Goal: Transaction & Acquisition: Purchase product/service

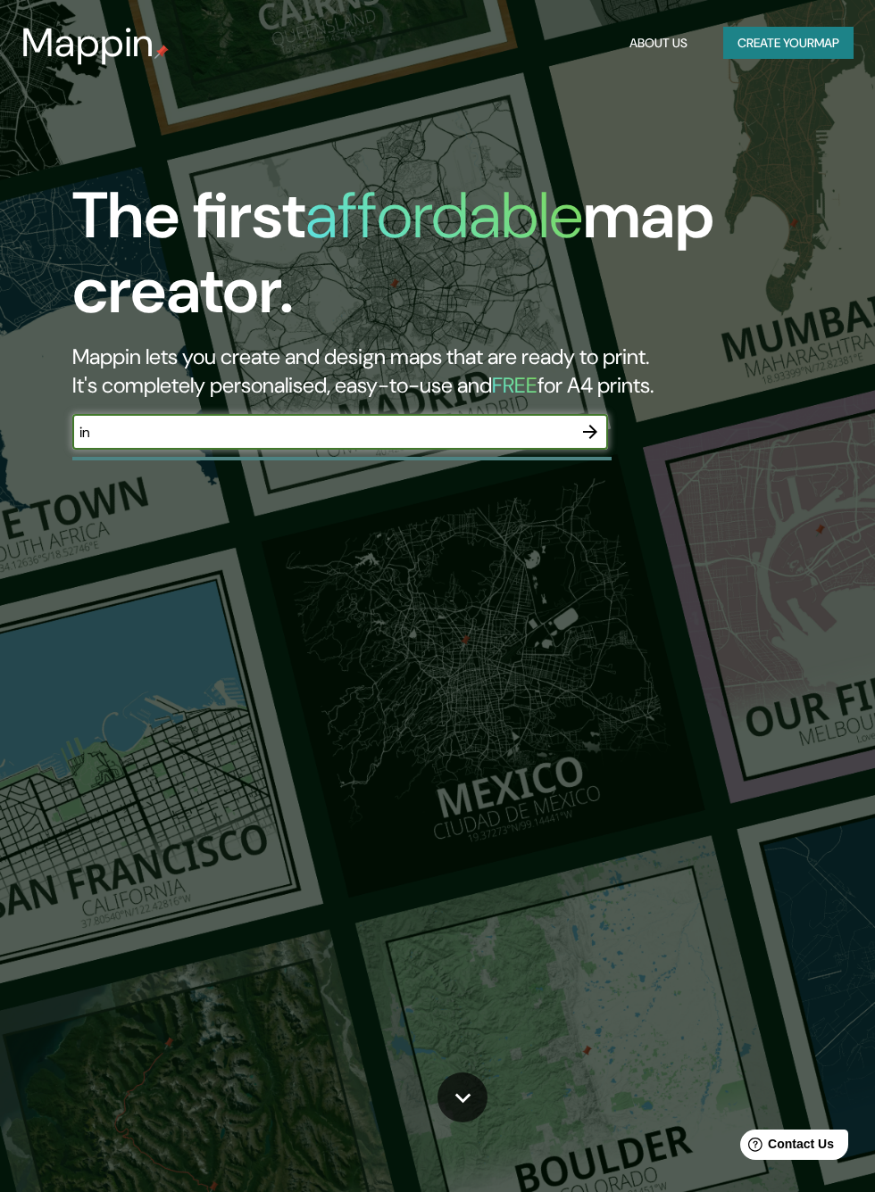
type input "ind"
click at [822, 35] on button "Create your map" at bounding box center [788, 43] width 130 height 33
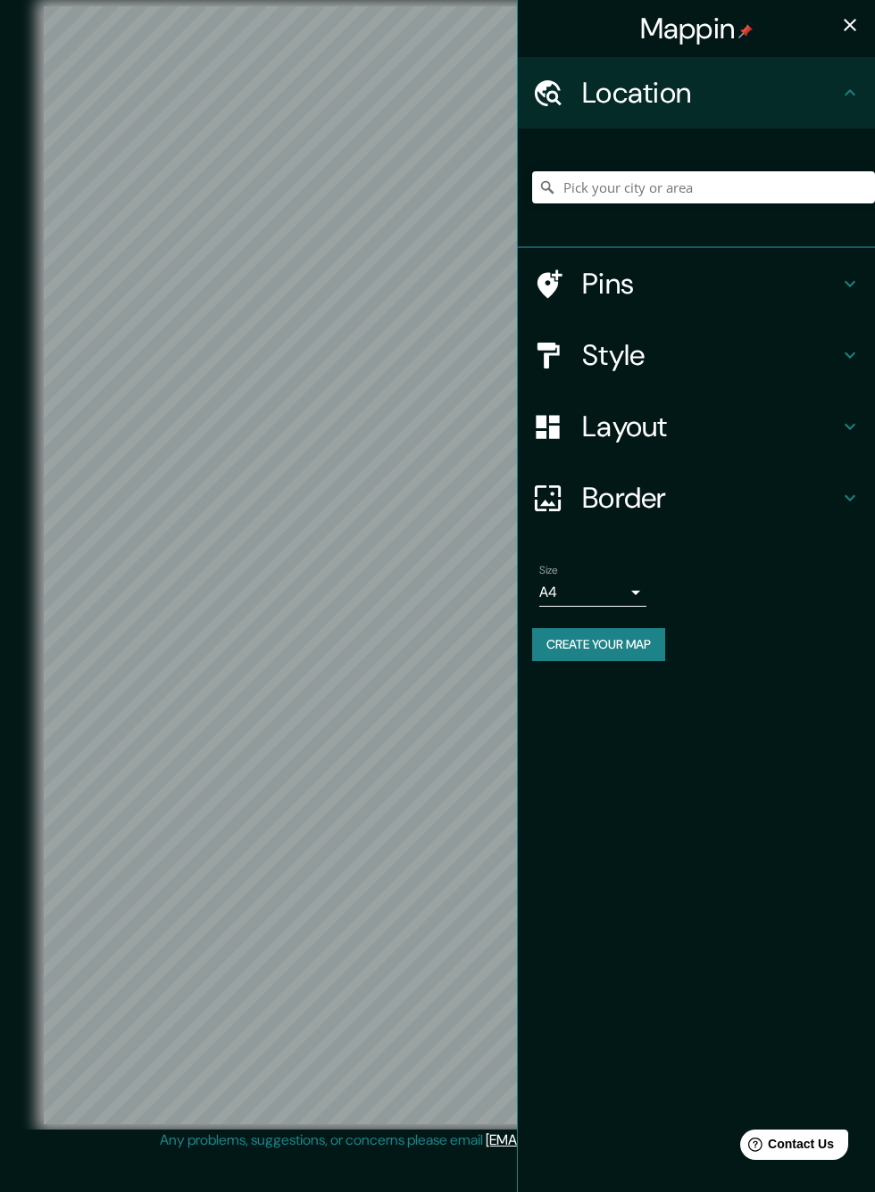
click at [860, 437] on icon at bounding box center [849, 426] width 21 height 21
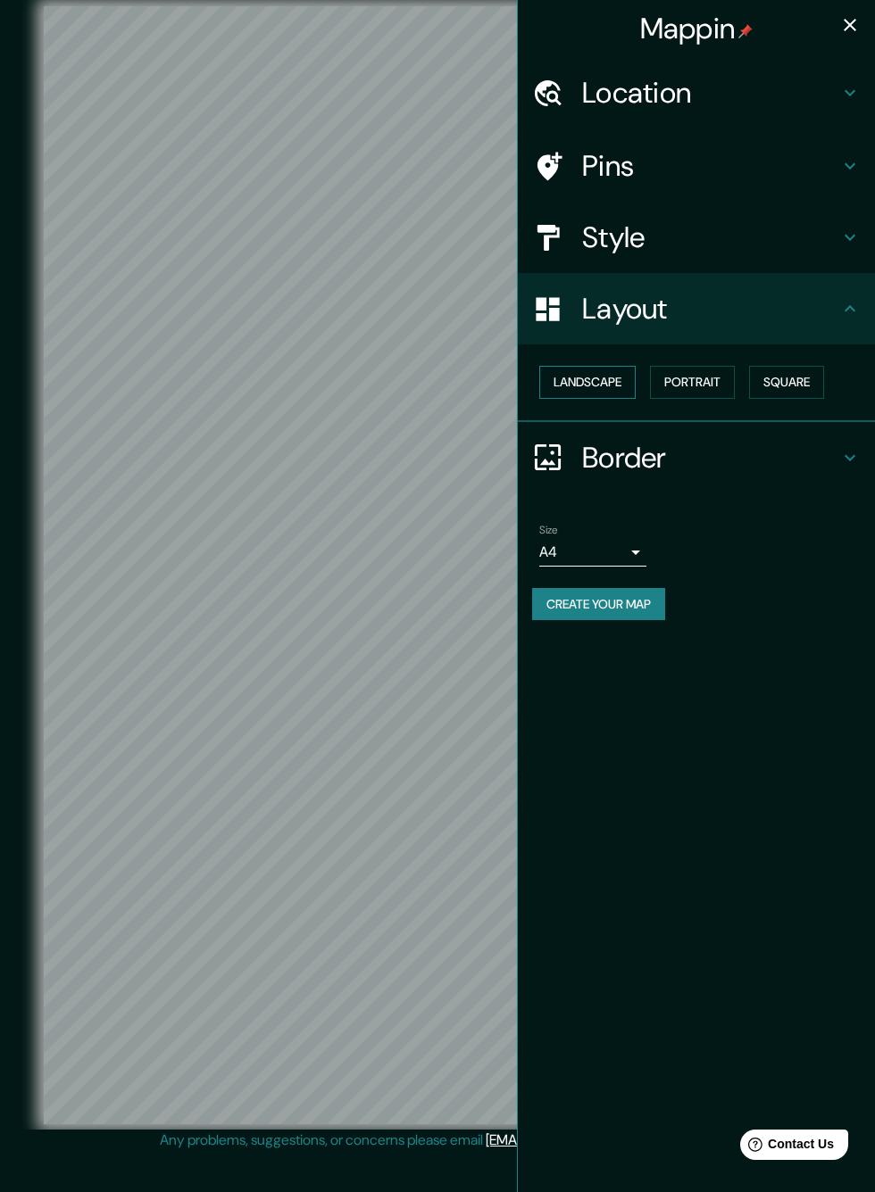
click at [635, 399] on button "Landscape" at bounding box center [587, 382] width 96 height 33
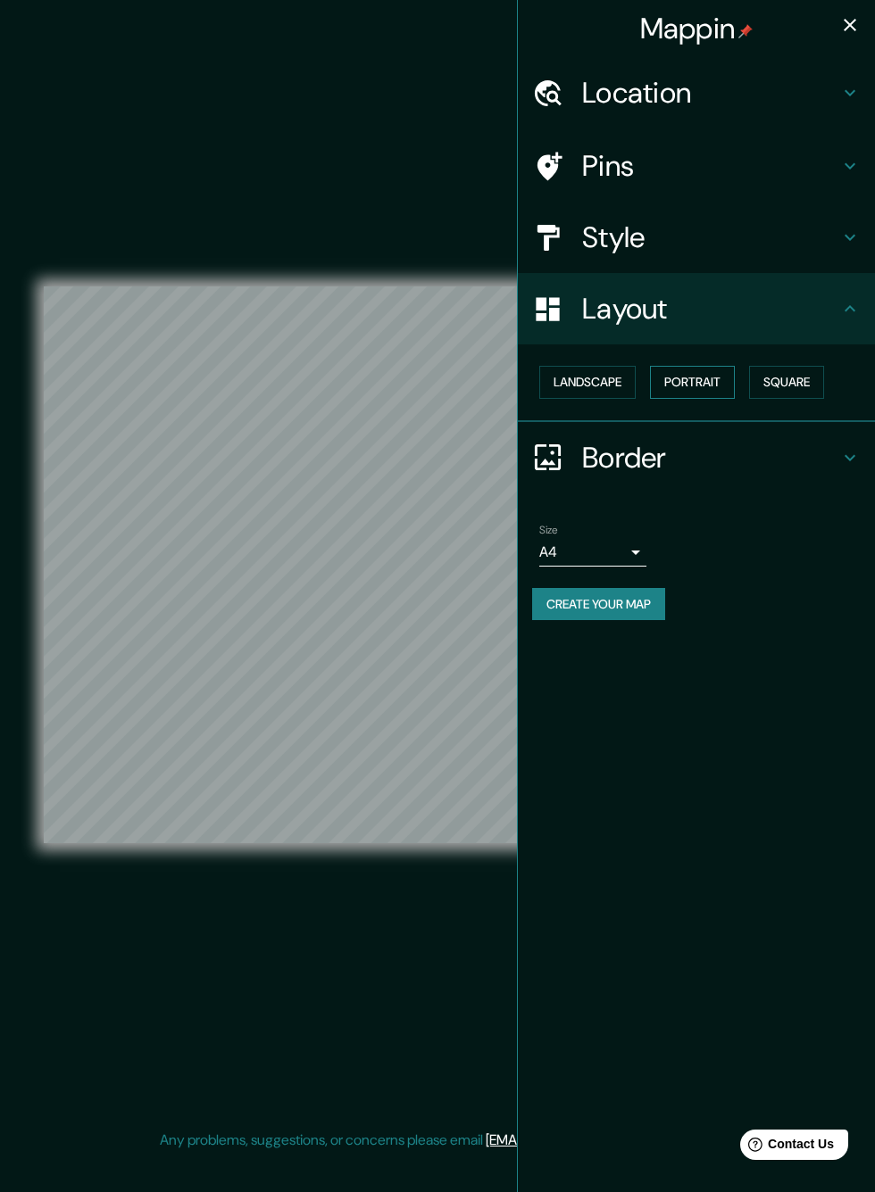
click at [717, 387] on button "Portrait" at bounding box center [692, 382] width 85 height 33
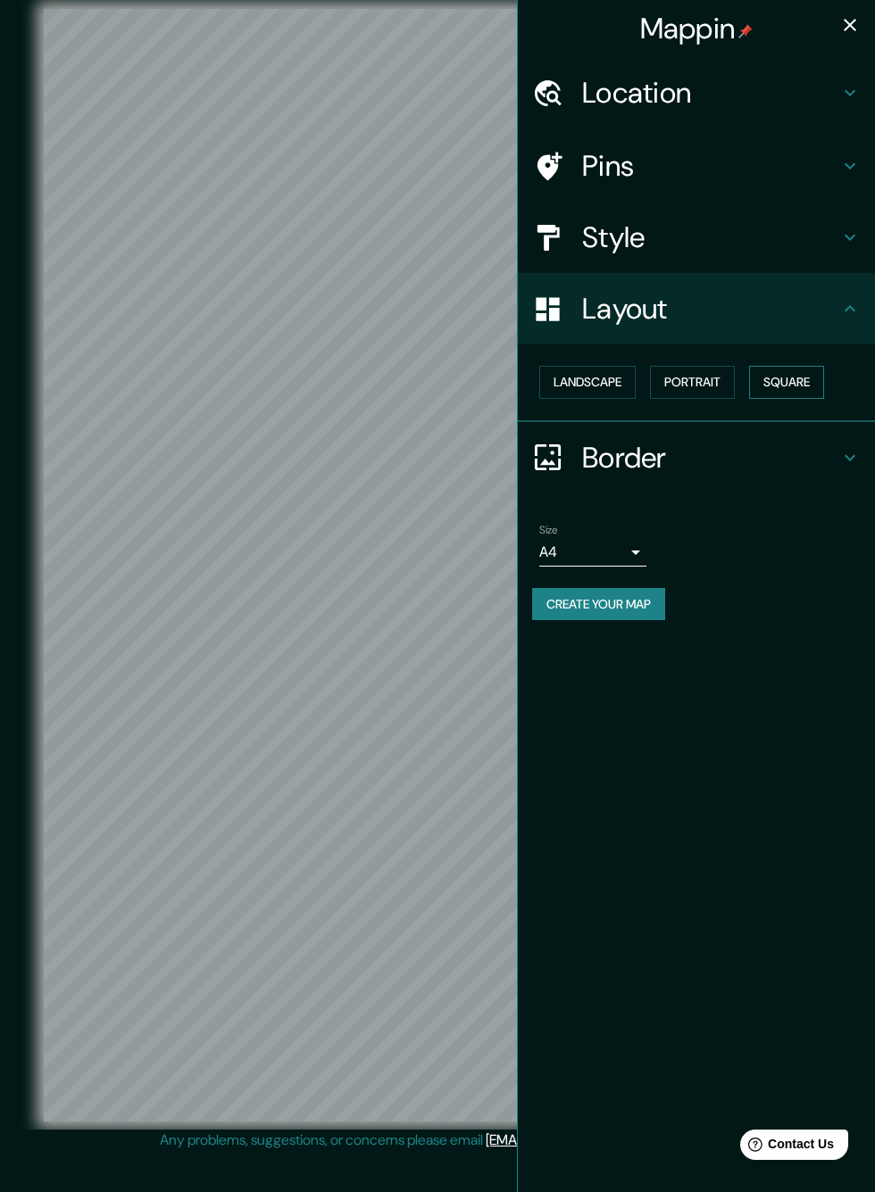
click at [812, 382] on button "Square" at bounding box center [786, 382] width 75 height 33
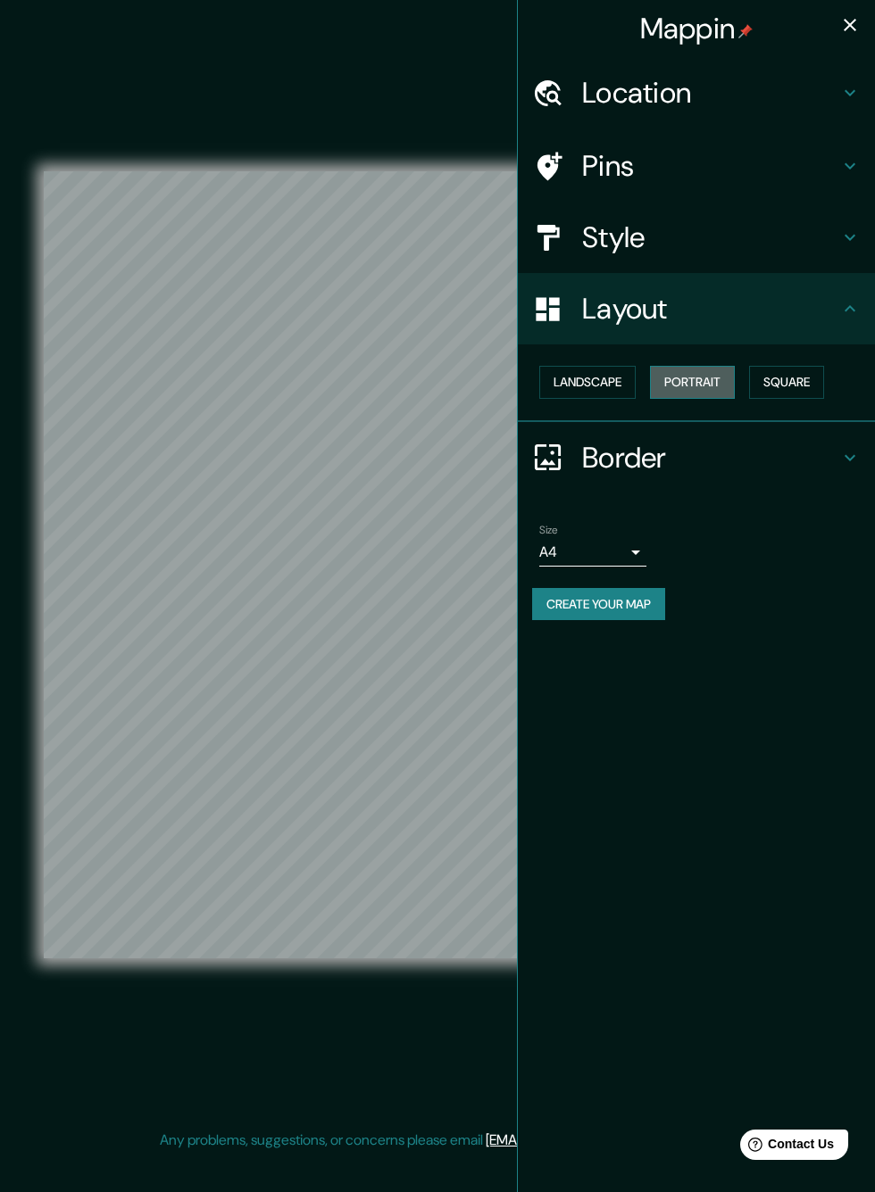
click at [710, 383] on button "Portrait" at bounding box center [692, 382] width 85 height 33
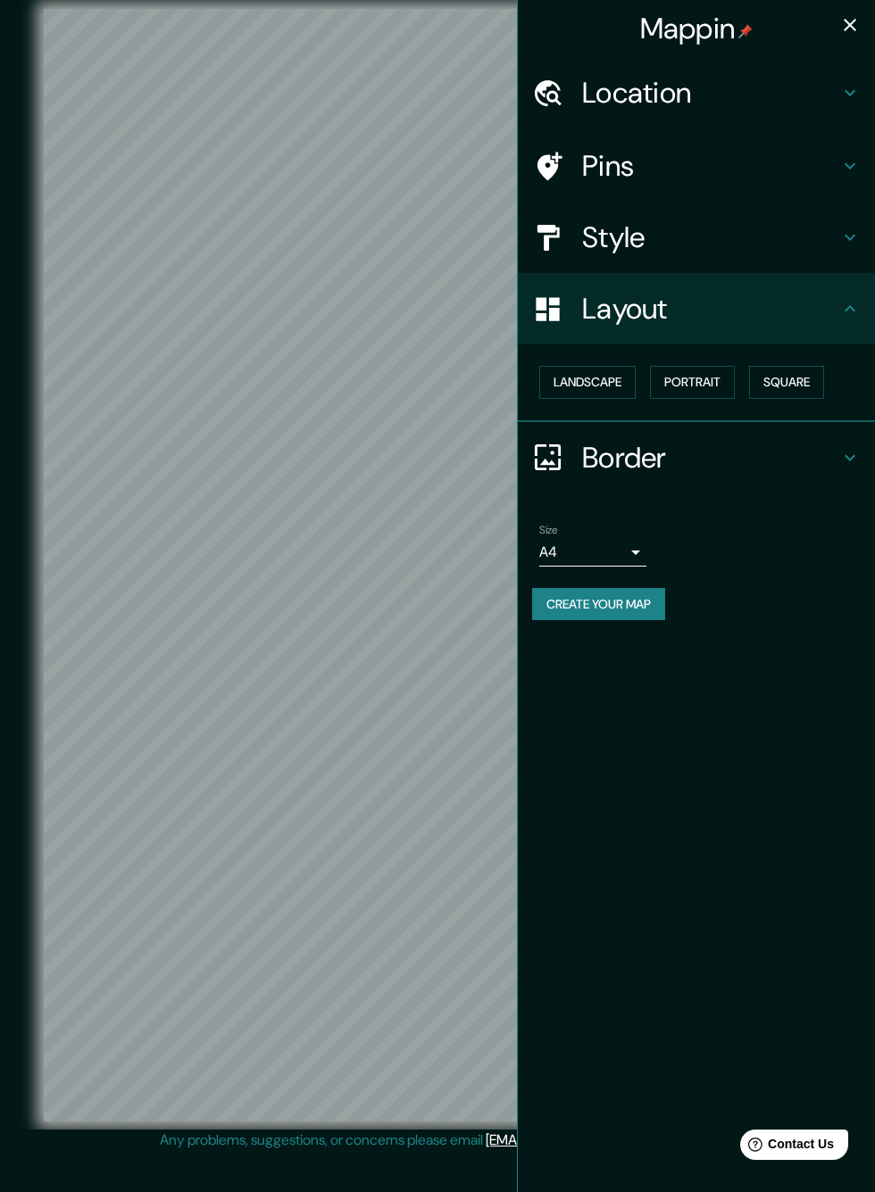
click at [849, 453] on icon at bounding box center [849, 457] width 21 height 21
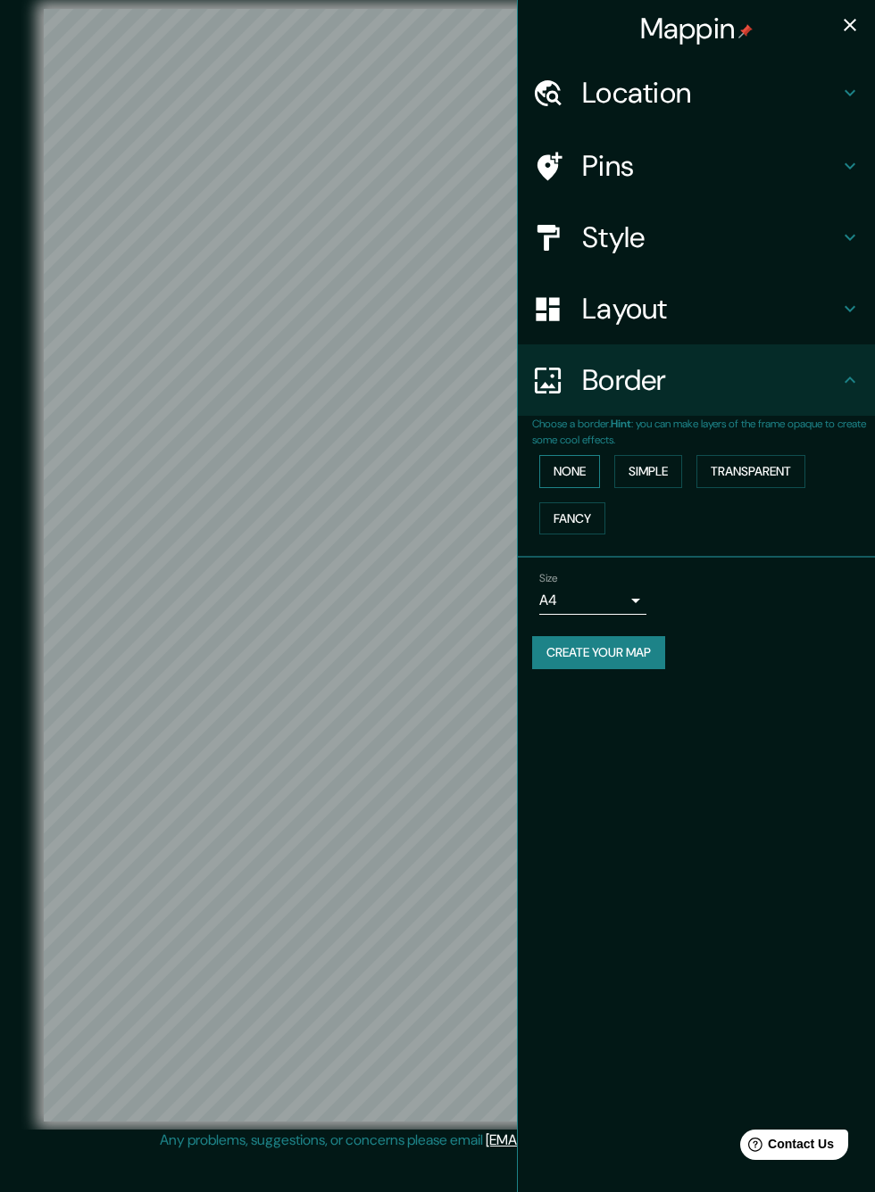
click at [575, 478] on button "None" at bounding box center [569, 471] width 61 height 33
click at [682, 488] on button "Simple" at bounding box center [648, 471] width 68 height 33
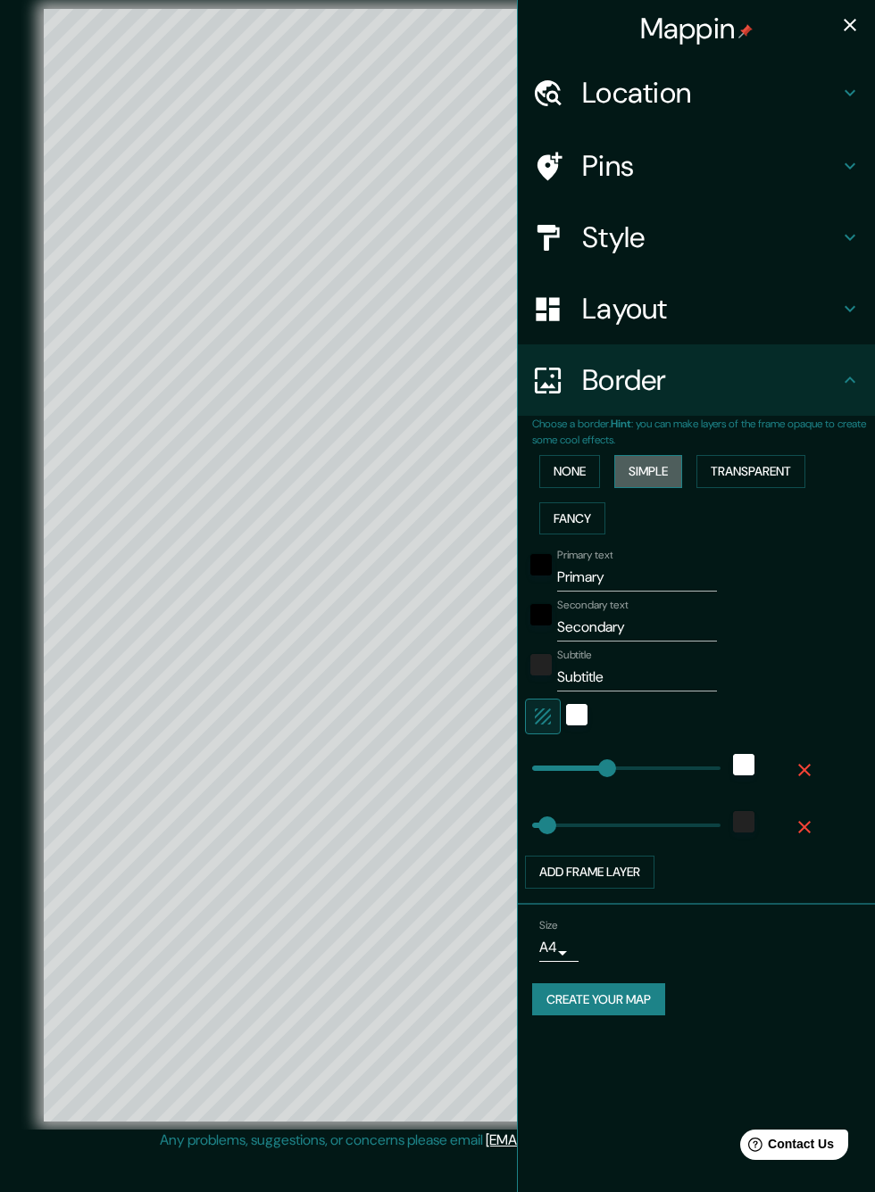
click at [665, 464] on button "Simple" at bounding box center [648, 471] width 68 height 33
type input "353"
type input "71"
click at [571, 477] on button "None" at bounding box center [569, 471] width 61 height 33
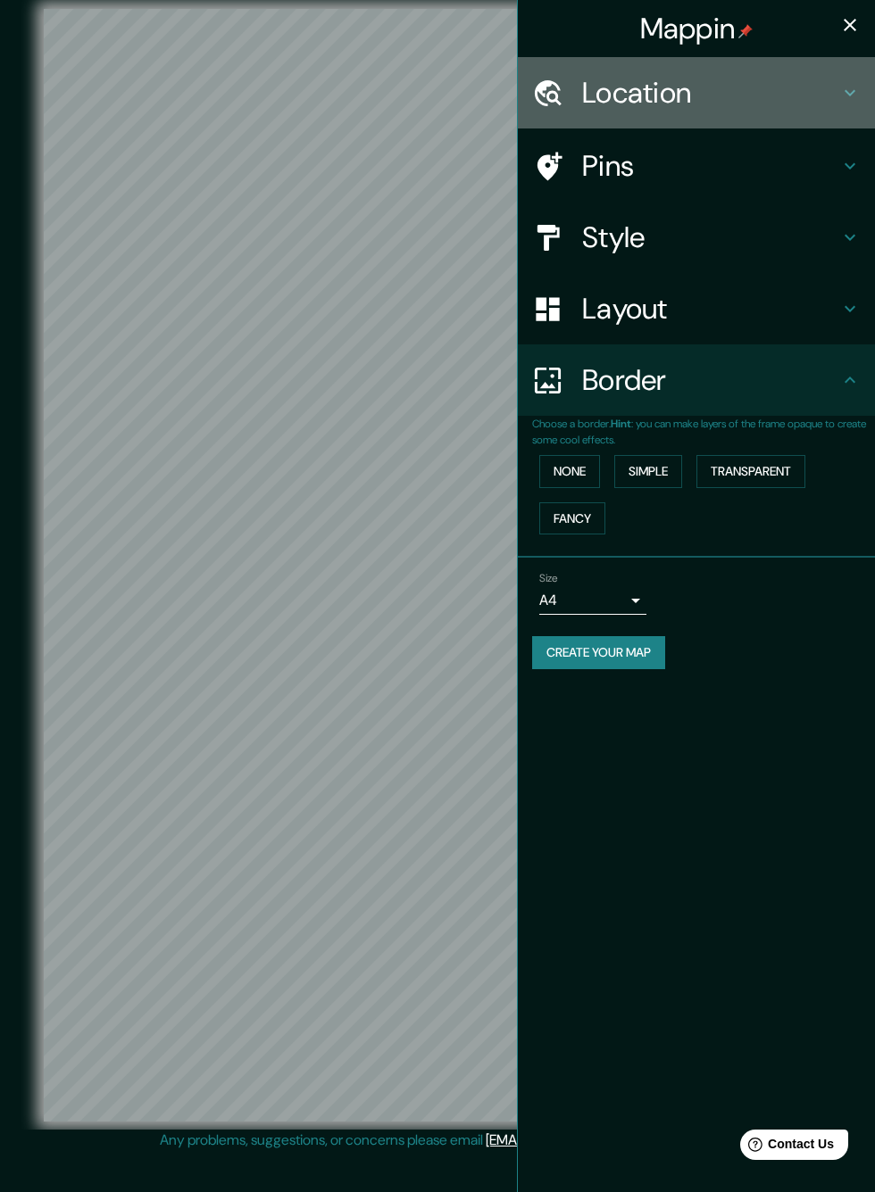
click at [845, 100] on icon at bounding box center [849, 92] width 21 height 21
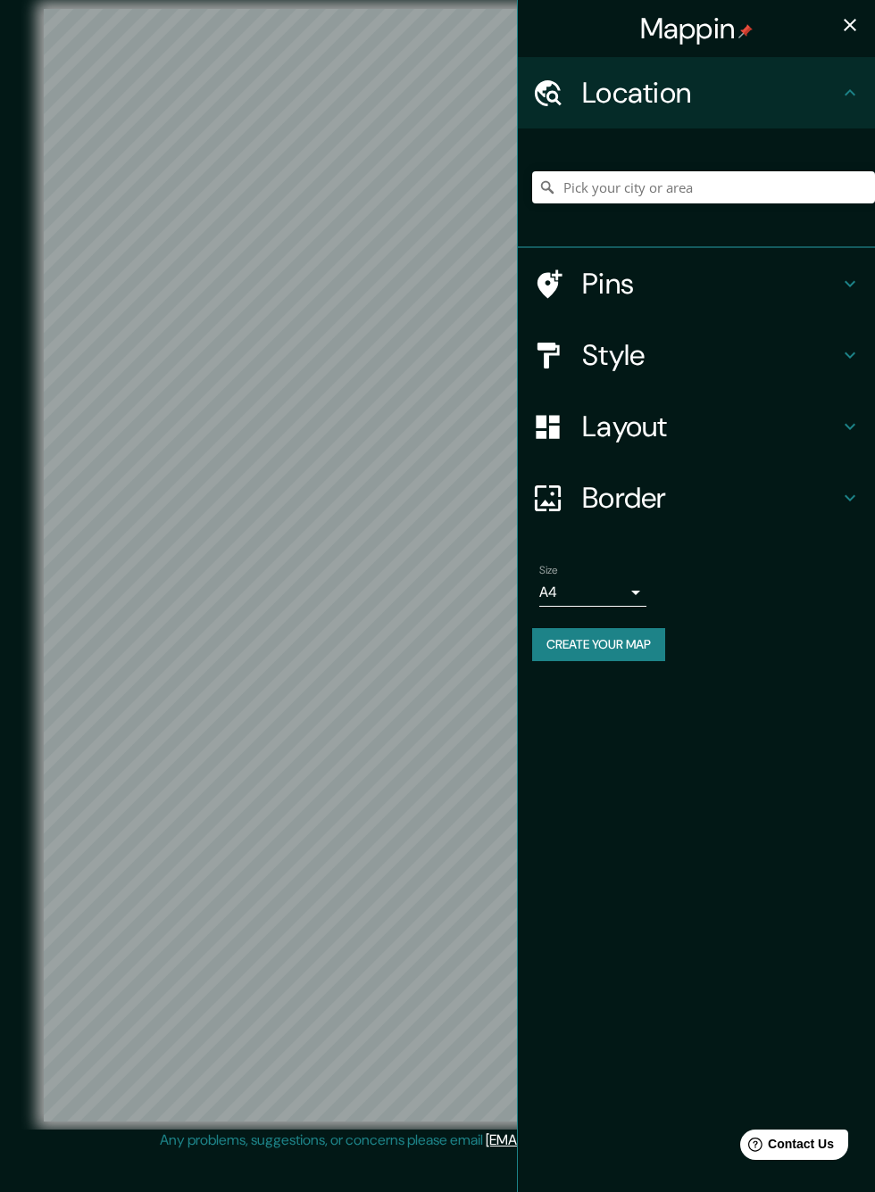
click at [851, 88] on icon at bounding box center [849, 92] width 21 height 21
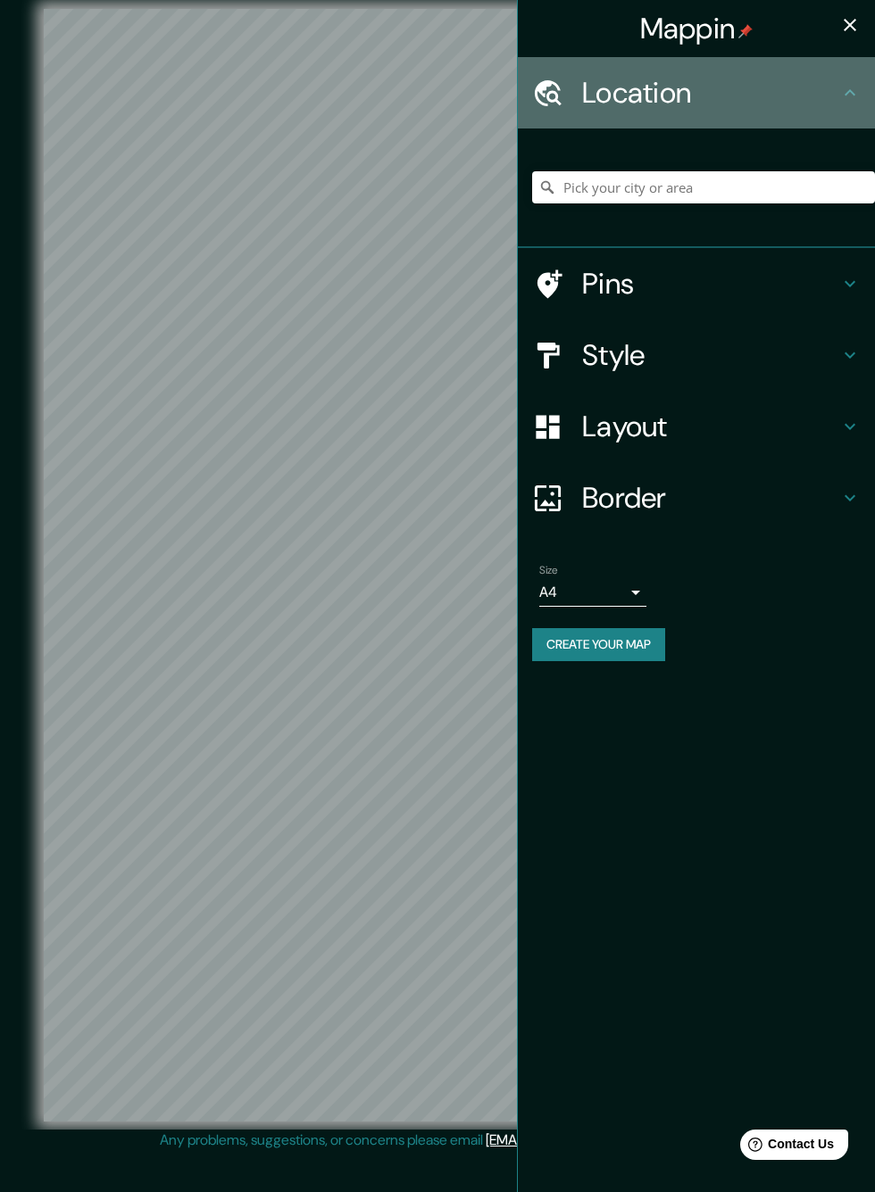
click at [860, 104] on icon at bounding box center [849, 92] width 21 height 21
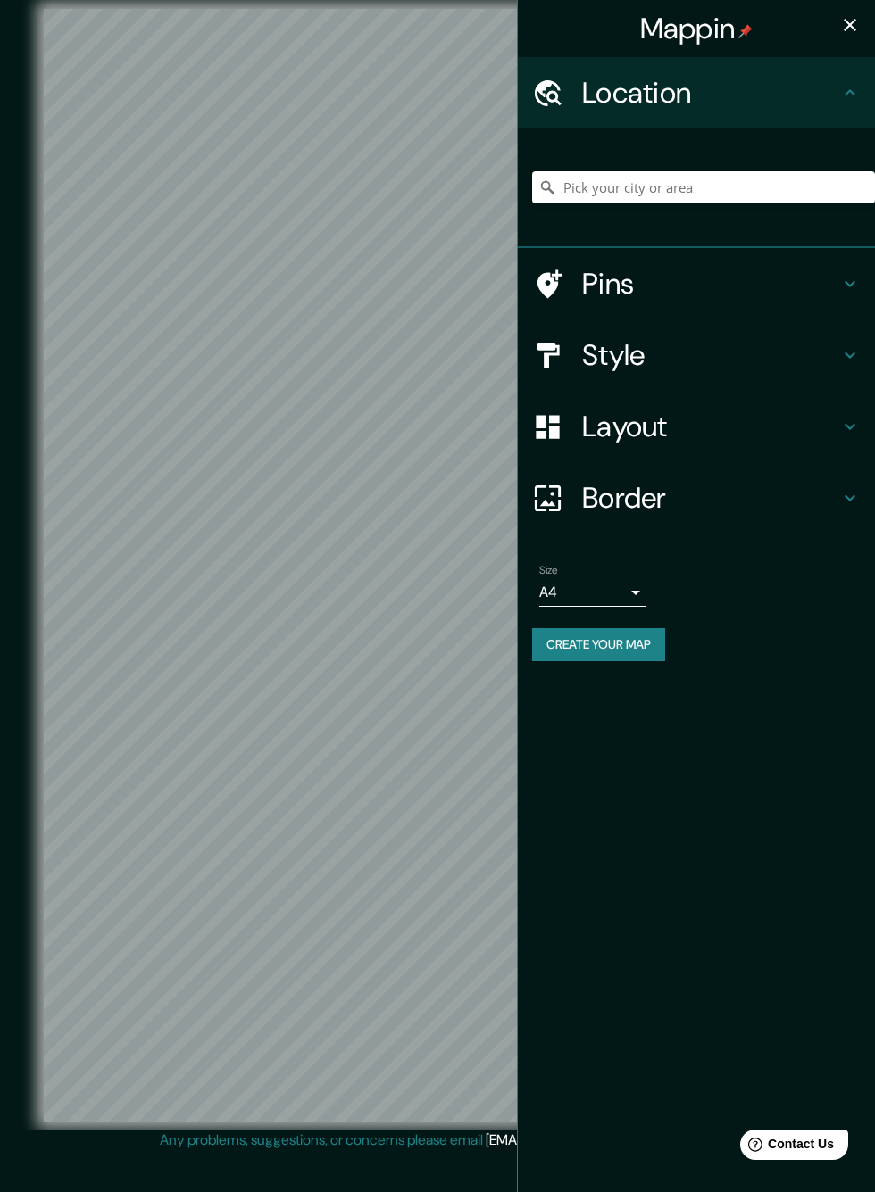
click at [858, 288] on icon at bounding box center [849, 283] width 21 height 21
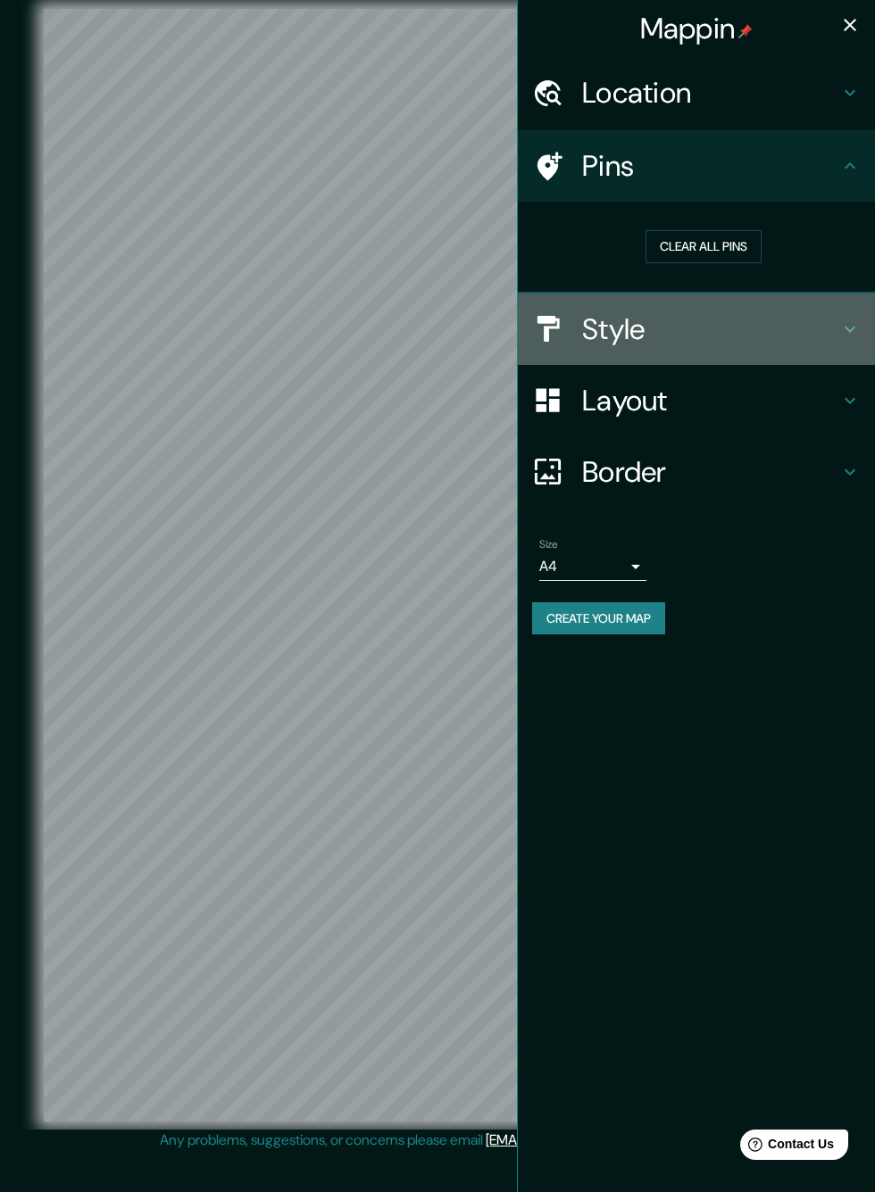
click at [858, 332] on icon at bounding box center [849, 329] width 21 height 21
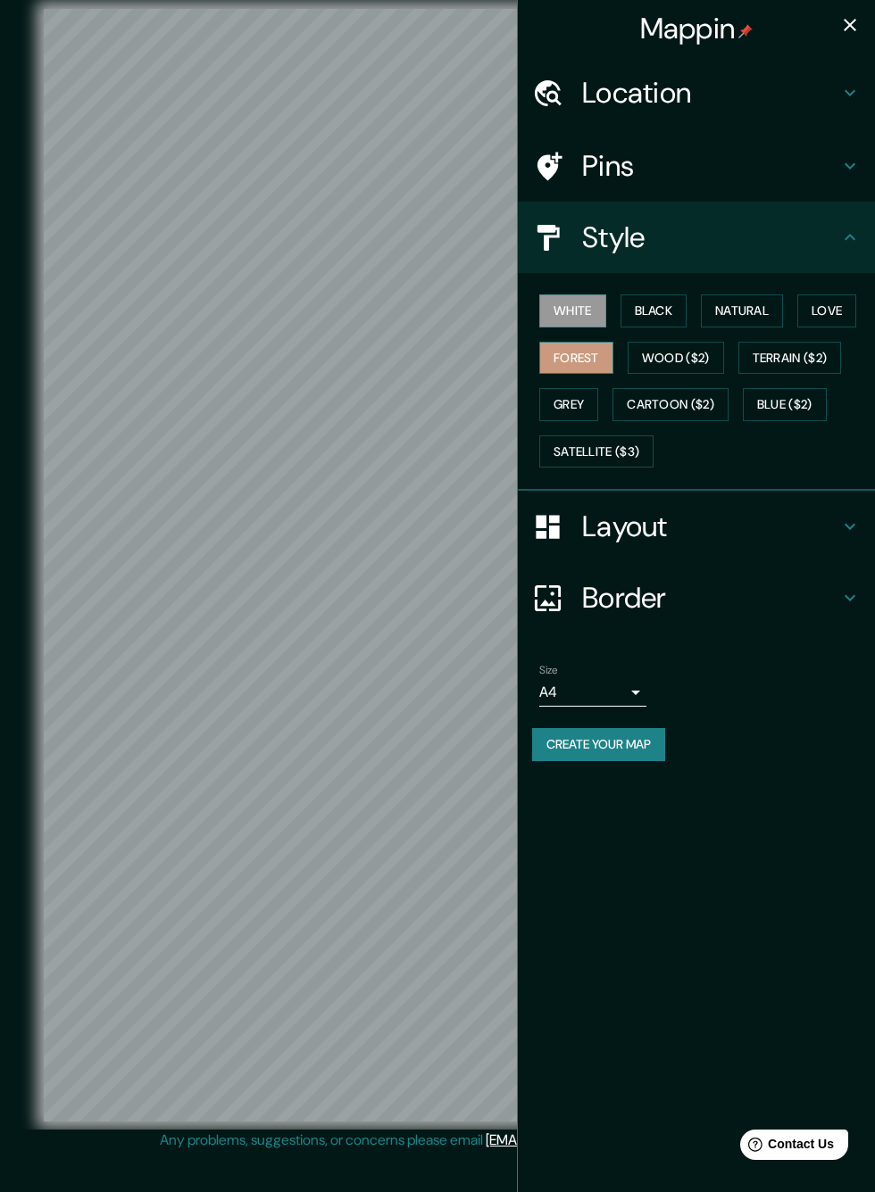
click at [613, 375] on button "Forest" at bounding box center [576, 358] width 74 height 33
click at [860, 26] on icon "button" at bounding box center [849, 24] width 21 height 21
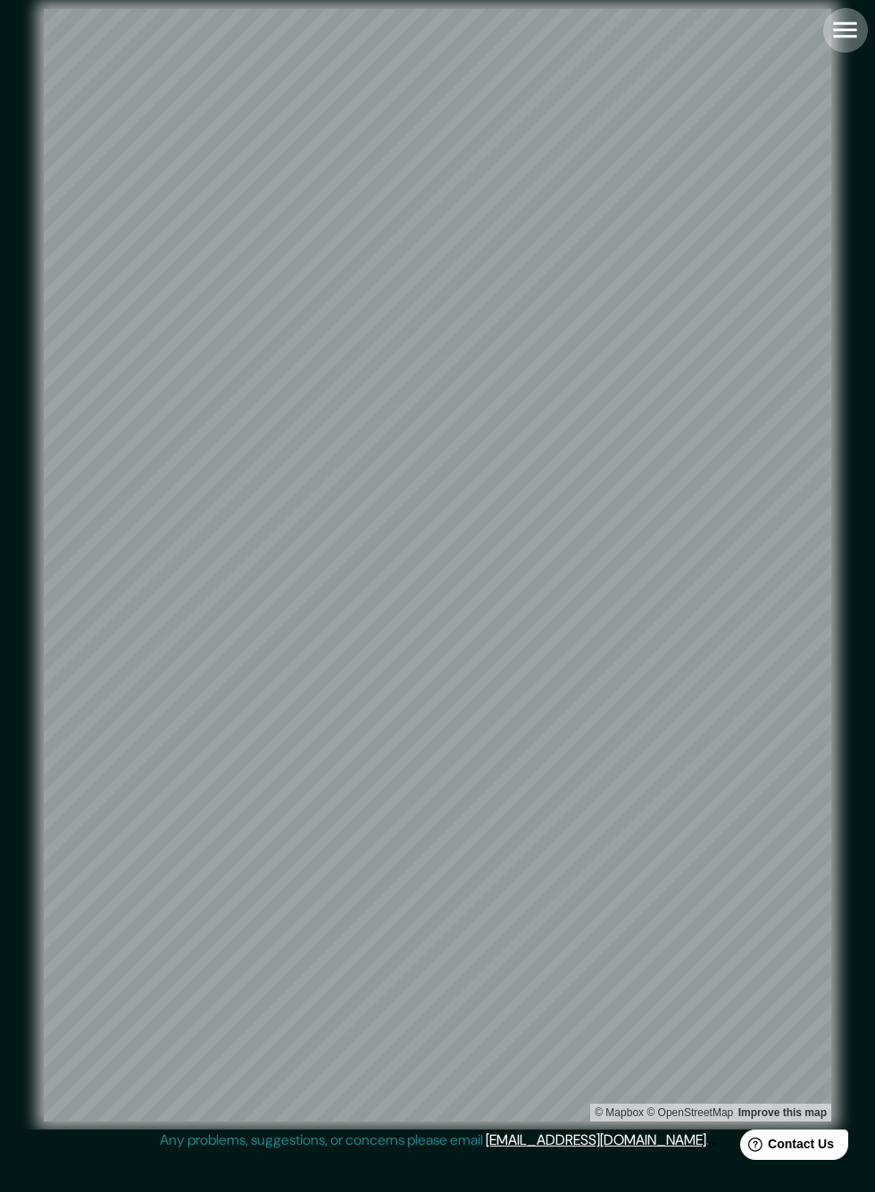
click at [856, 38] on icon "button" at bounding box center [844, 30] width 23 height 16
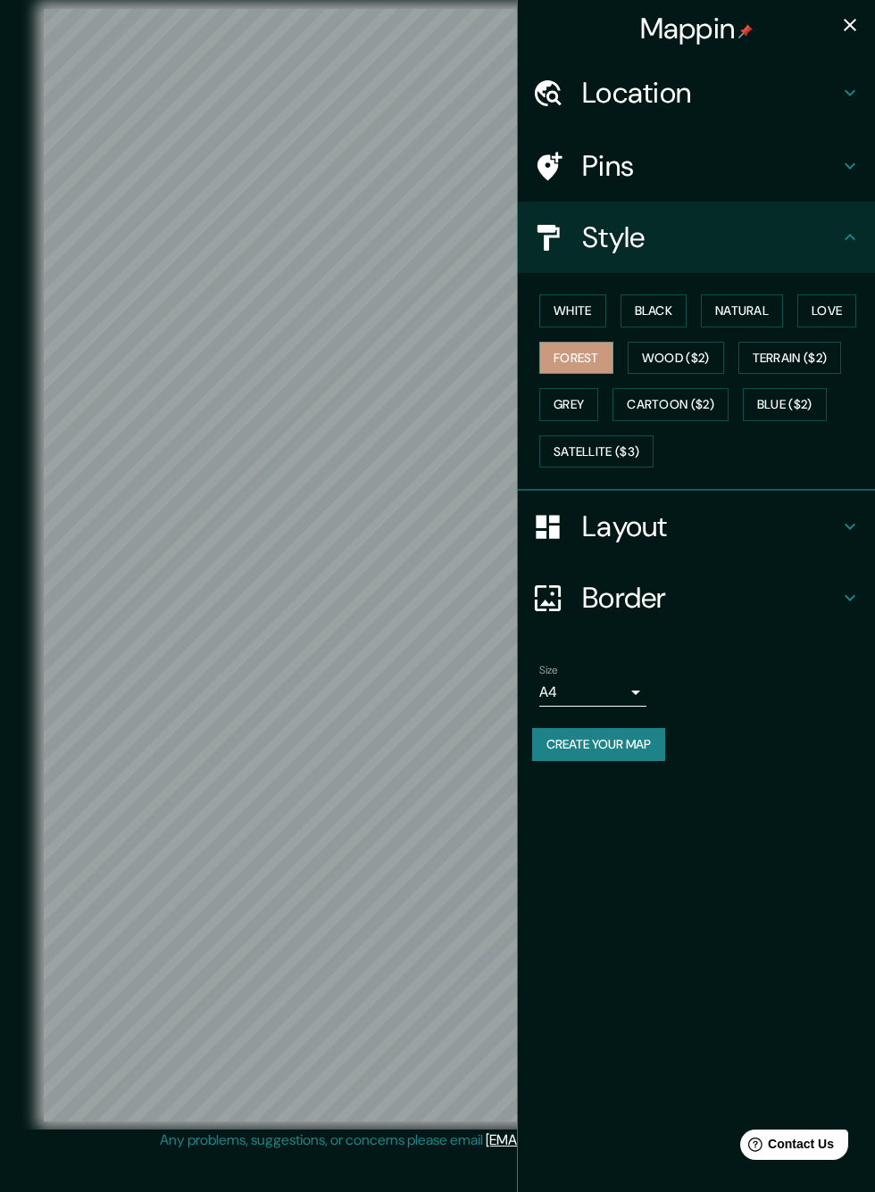
click at [849, 25] on icon "button" at bounding box center [849, 25] width 12 height 12
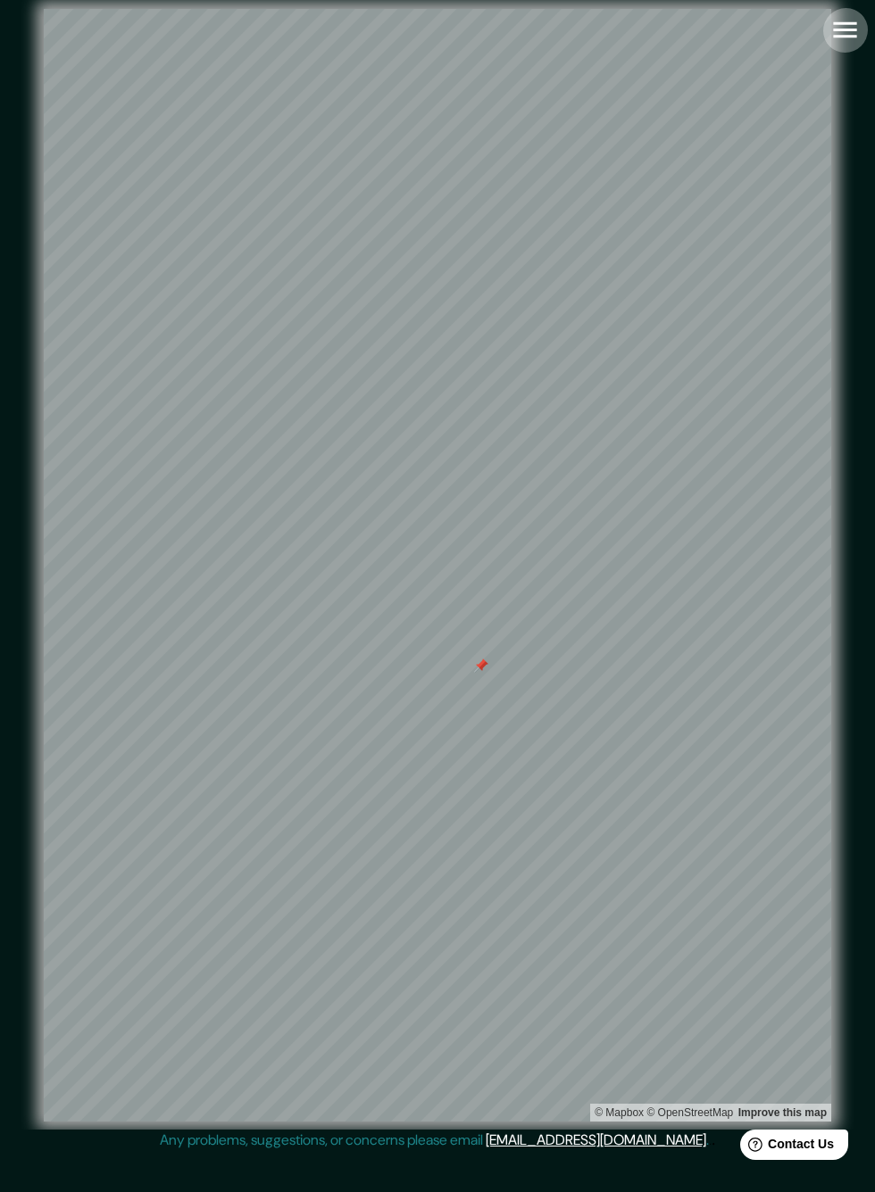
click at [844, 37] on icon "button" at bounding box center [844, 30] width 23 height 16
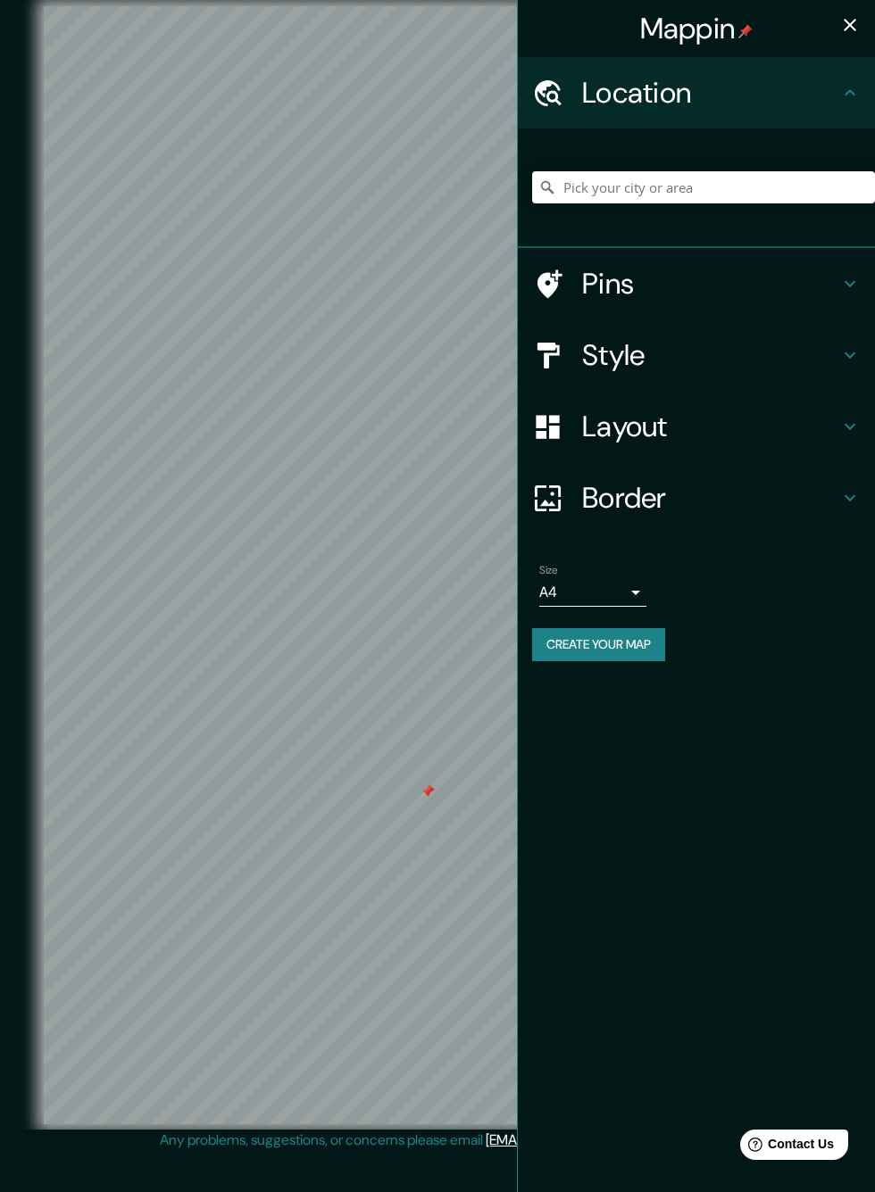
click at [631, 647] on button "Create your map" at bounding box center [598, 644] width 133 height 33
